Goal: Navigation & Orientation: Understand site structure

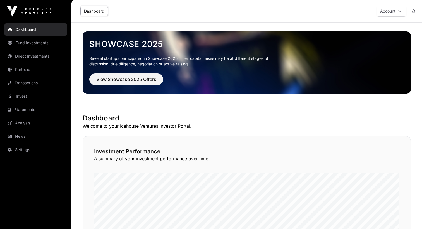
click at [33, 70] on link "Portfolio" at bounding box center [35, 70] width 62 height 12
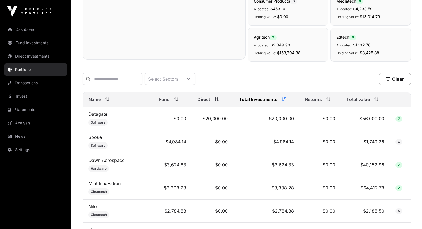
scroll to position [166, 0]
click at [321, 101] on div "Returns" at bounding box center [320, 99] width 30 height 7
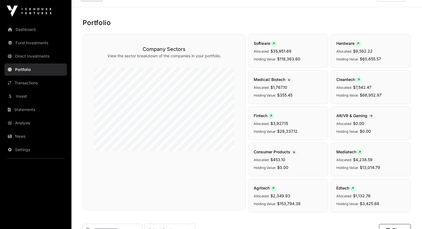
scroll to position [0, 0]
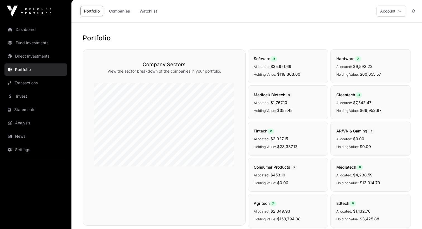
click at [33, 82] on link "Transactions" at bounding box center [35, 83] width 62 height 12
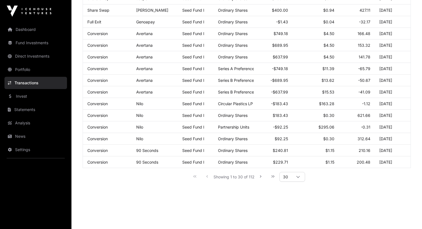
scroll to position [283, 0]
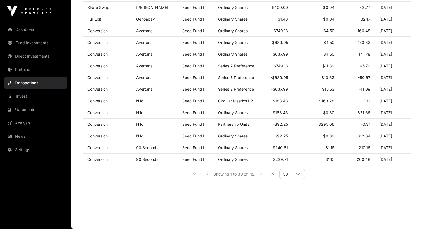
click at [30, 70] on link "Portfolio" at bounding box center [35, 70] width 62 height 12
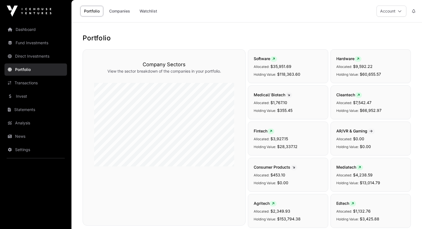
click at [33, 40] on link "Fund Investments" at bounding box center [35, 43] width 62 height 12
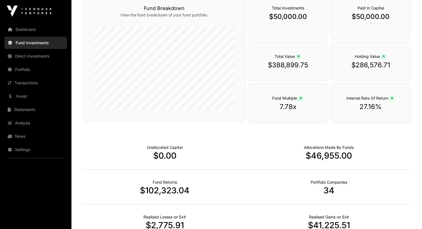
scroll to position [245, 0]
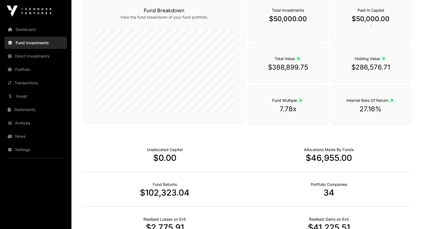
click at [36, 58] on link "Direct Investments" at bounding box center [35, 56] width 62 height 12
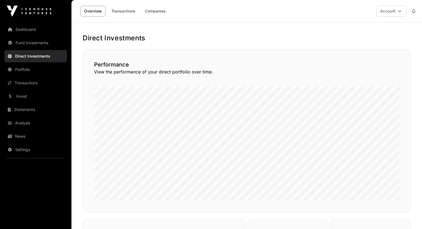
click at [35, 85] on link "Transactions" at bounding box center [35, 83] width 62 height 12
click at [27, 97] on link "Invest" at bounding box center [35, 96] width 62 height 12
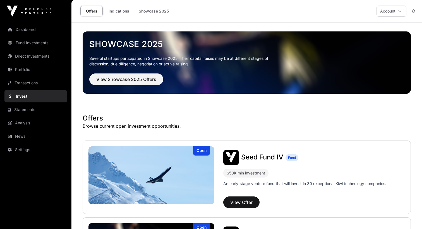
click at [30, 67] on link "Portfolio" at bounding box center [35, 70] width 62 height 12
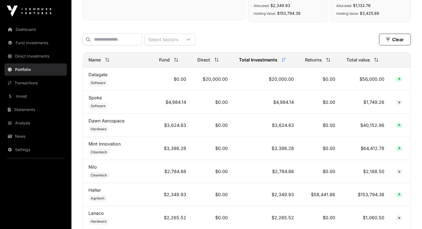
scroll to position [207, 0]
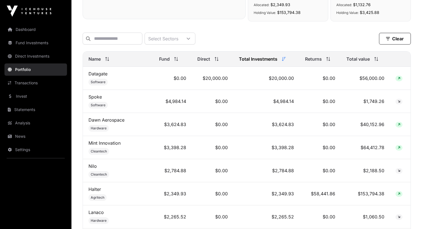
click at [360, 60] on span "Total value" at bounding box center [357, 59] width 23 height 7
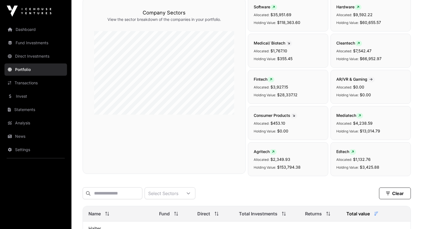
scroll to position [0, 0]
